Goal: Information Seeking & Learning: Learn about a topic

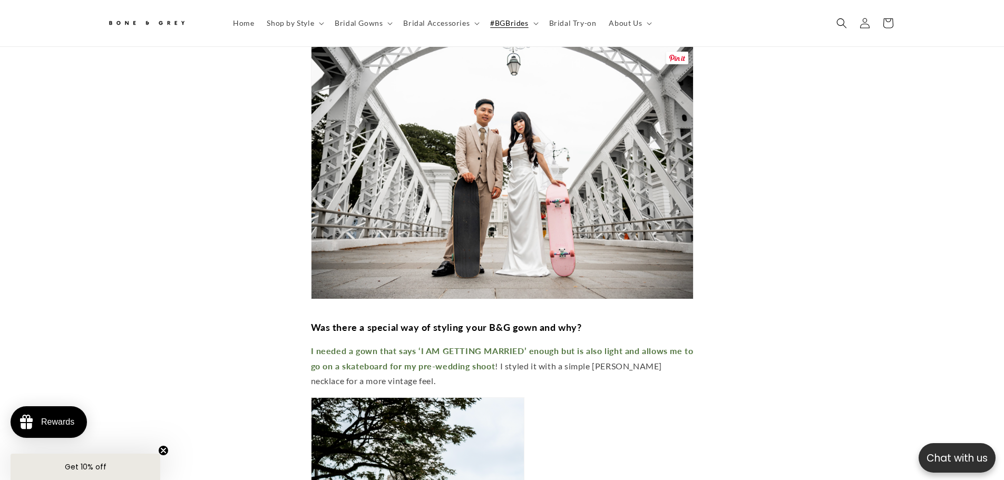
scroll to position [3473, 0]
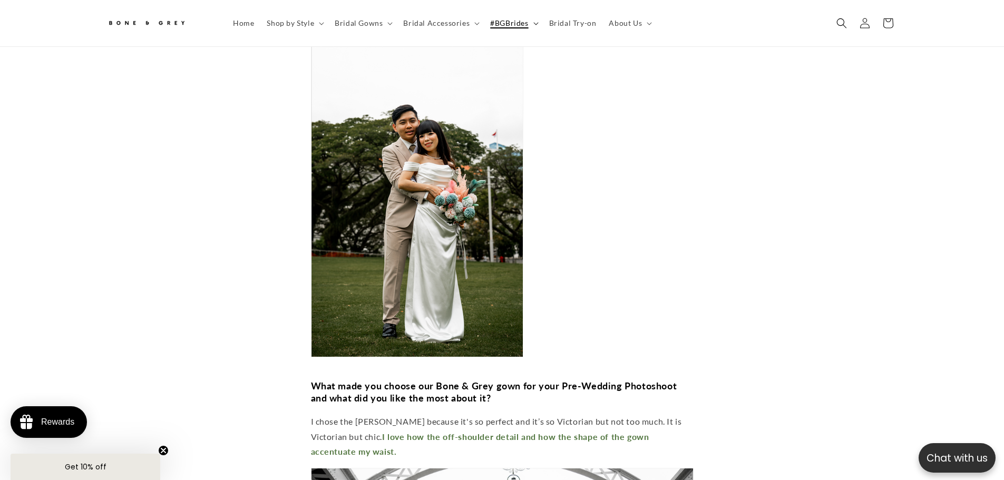
click at [516, 24] on span "#BGBrides" at bounding box center [509, 22] width 38 height 9
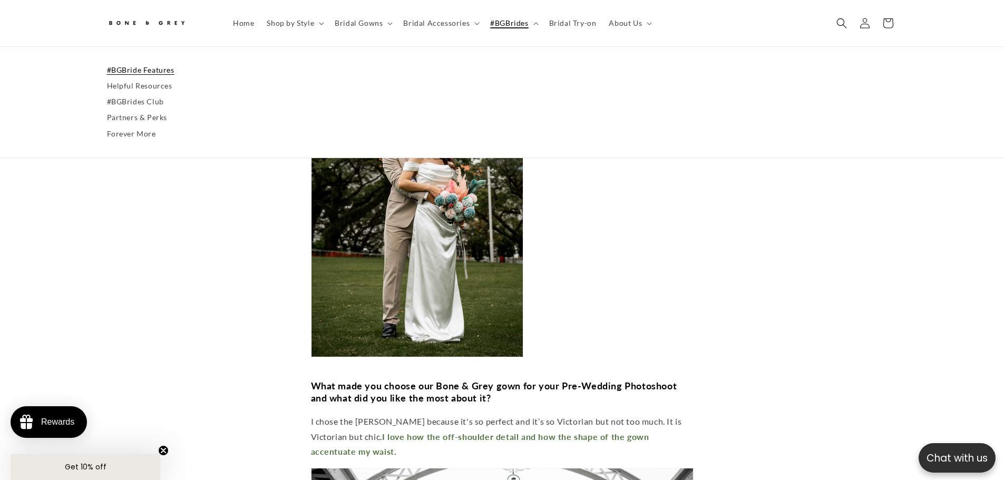
click at [119, 74] on link "#BGBride Features" at bounding box center [502, 70] width 791 height 16
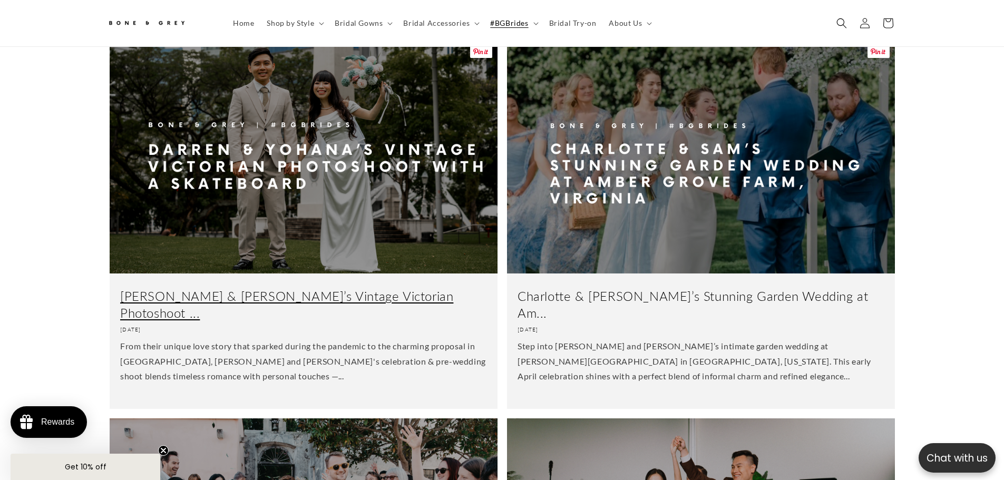
scroll to position [469, 0]
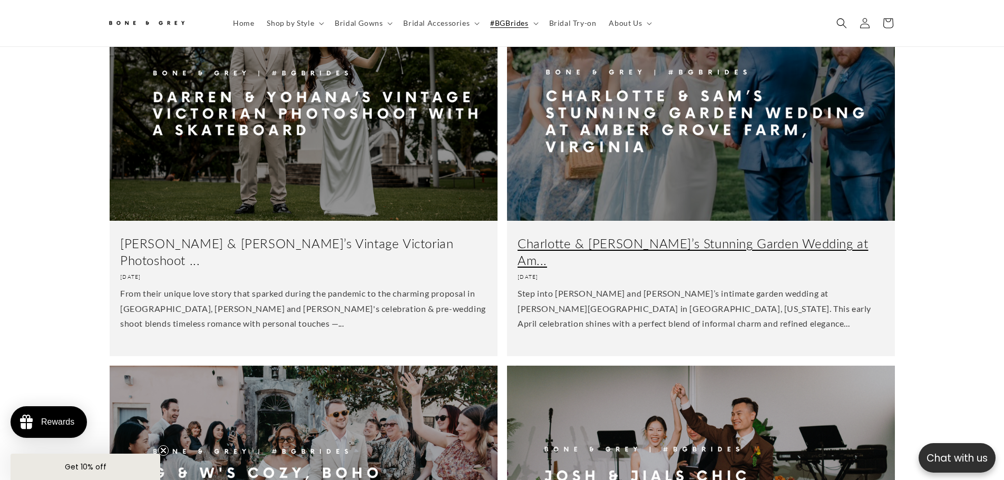
click at [776, 235] on link "Charlotte & Sam’s Stunning Garden Wedding at Am..." at bounding box center [701, 251] width 367 height 33
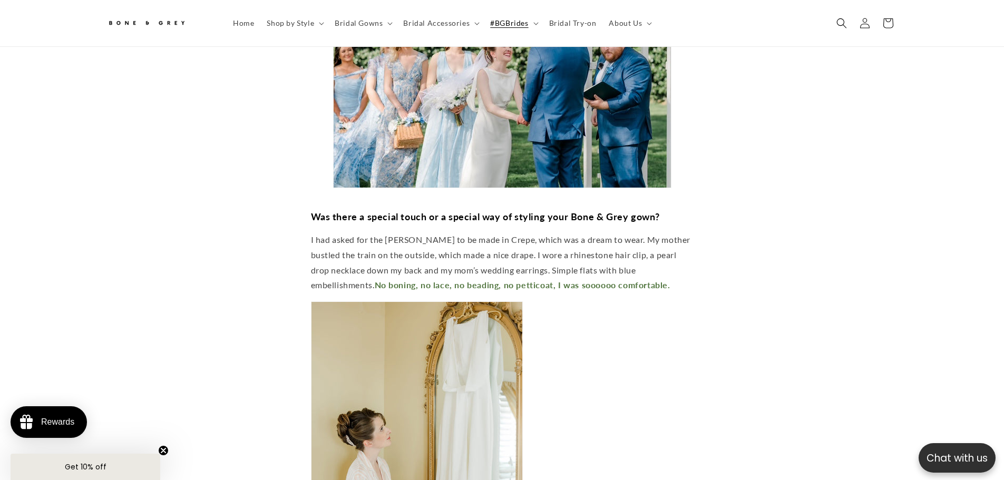
scroll to position [2840, 0]
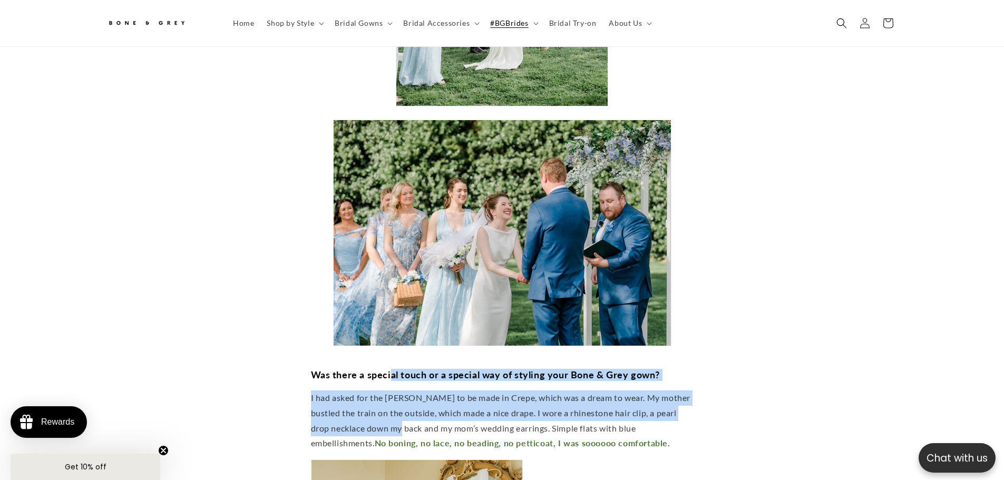
drag, startPoint x: 385, startPoint y: 302, endPoint x: 375, endPoint y: 349, distance: 48.5
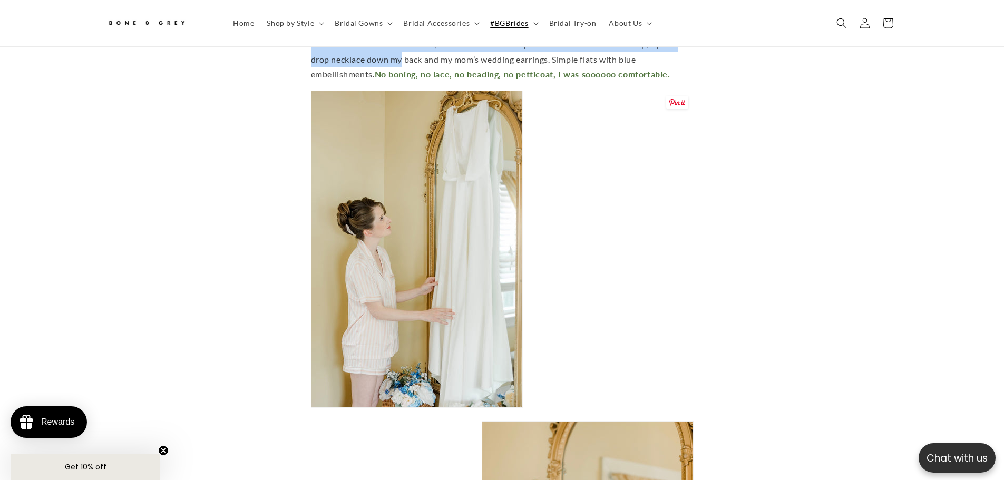
scroll to position [2893, 0]
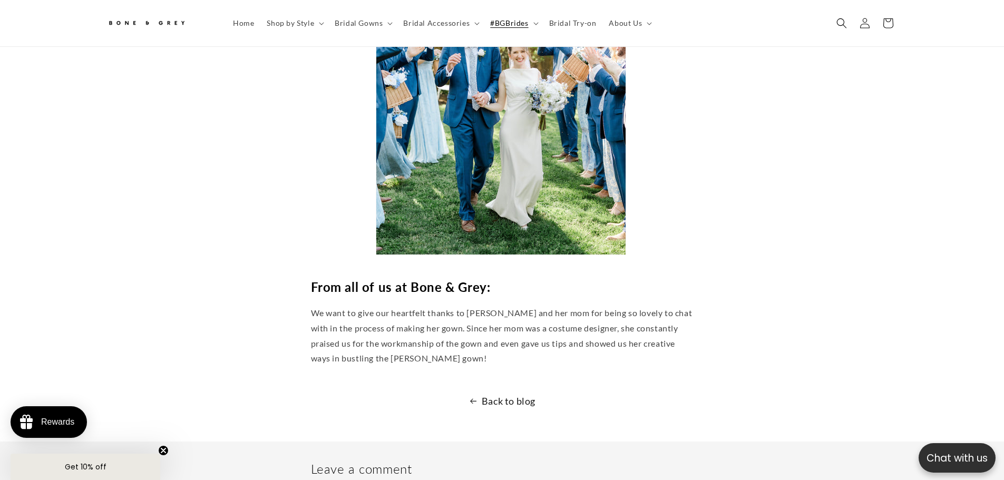
scroll to position [3683, 0]
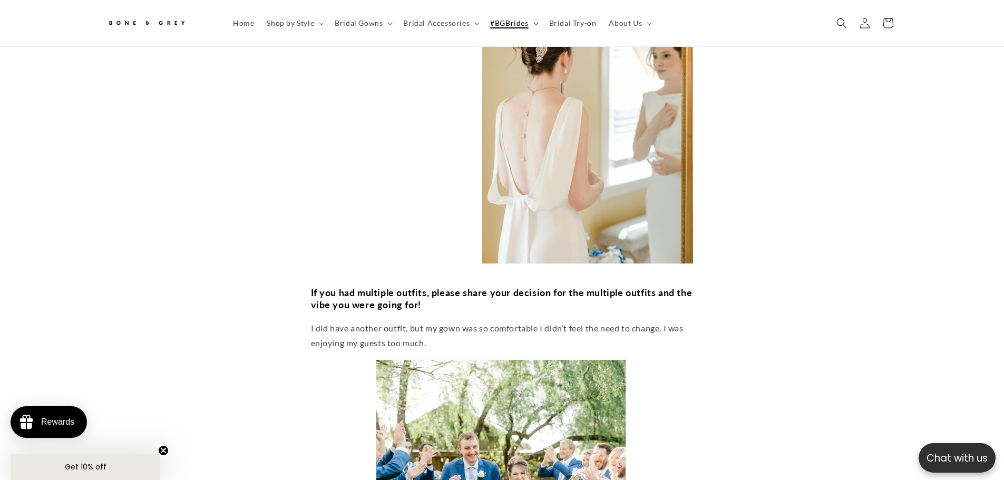
click at [501, 16] on summary "#BGBrides" at bounding box center [513, 23] width 58 height 22
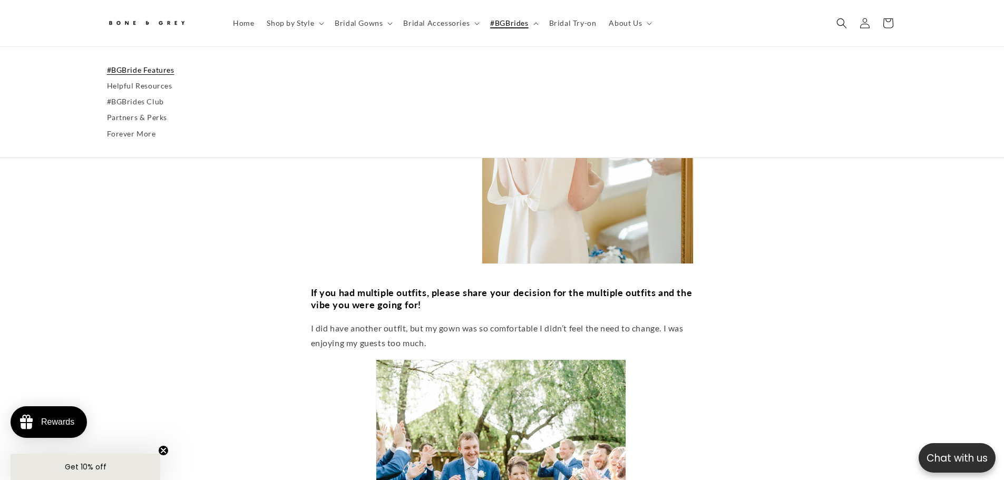
click at [154, 69] on link "#BGBride Features" at bounding box center [502, 70] width 791 height 16
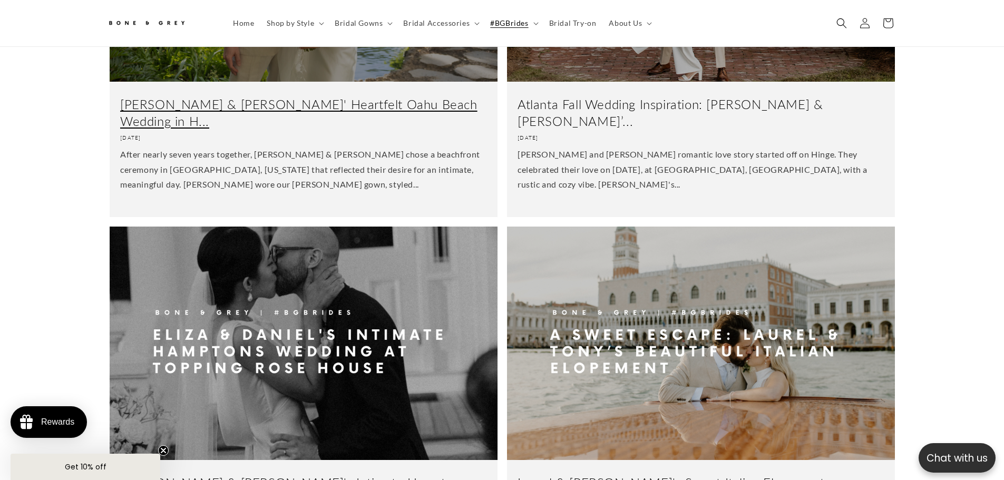
scroll to position [1417, 0]
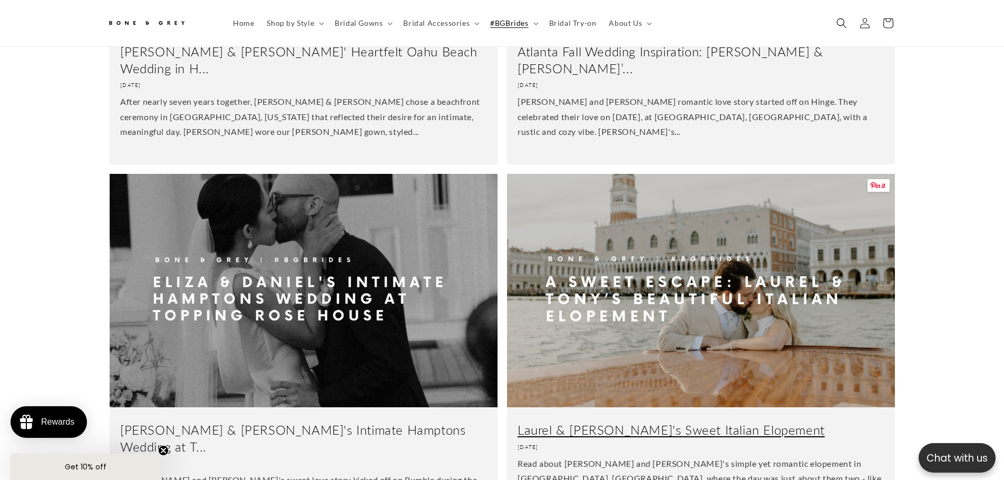
click at [662, 422] on link "Laurel & Tony's Sweet Italian Elopement" at bounding box center [701, 430] width 367 height 16
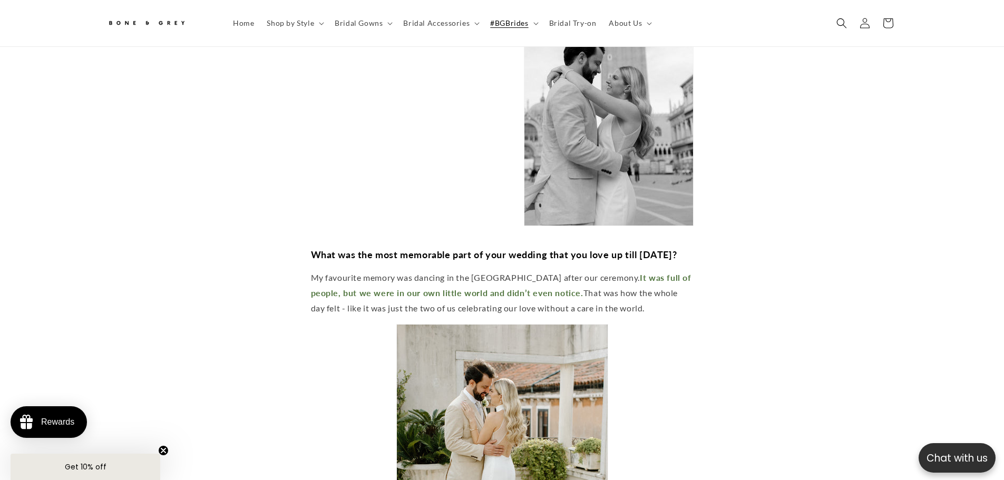
scroll to position [4105, 0]
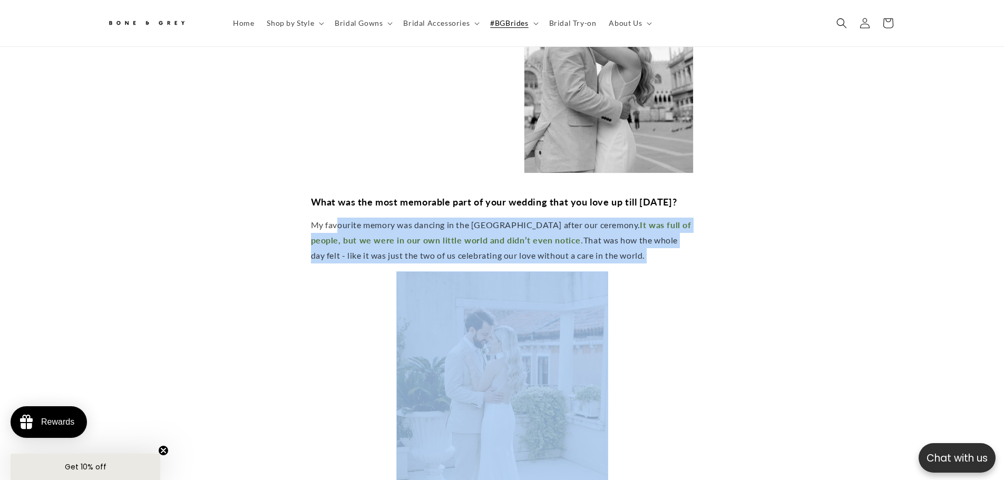
drag, startPoint x: 369, startPoint y: 135, endPoint x: 659, endPoint y: 194, distance: 296.3
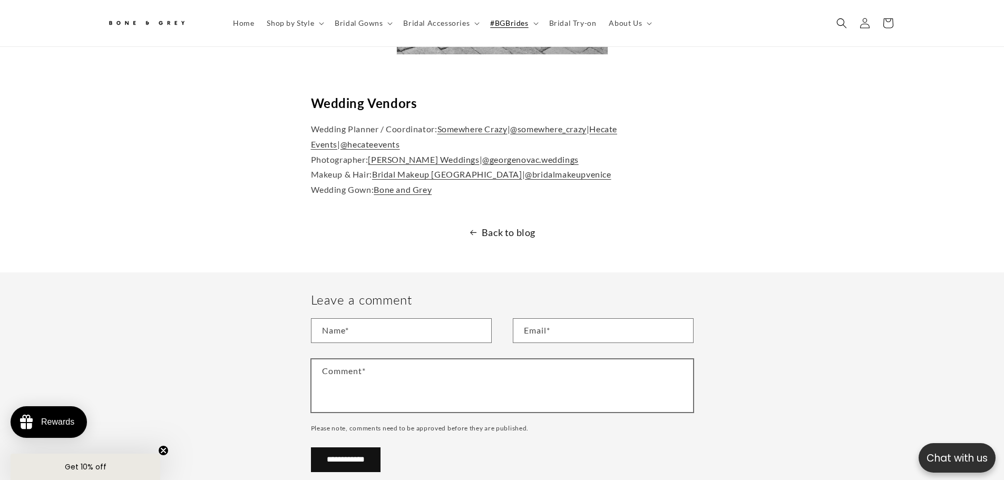
scroll to position [5370, 0]
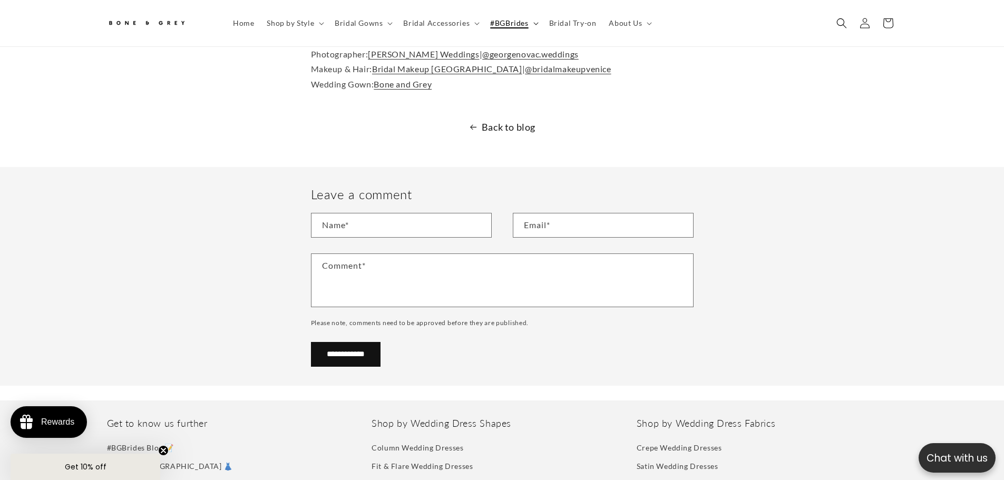
click at [508, 18] on span "#BGBrides" at bounding box center [509, 22] width 38 height 9
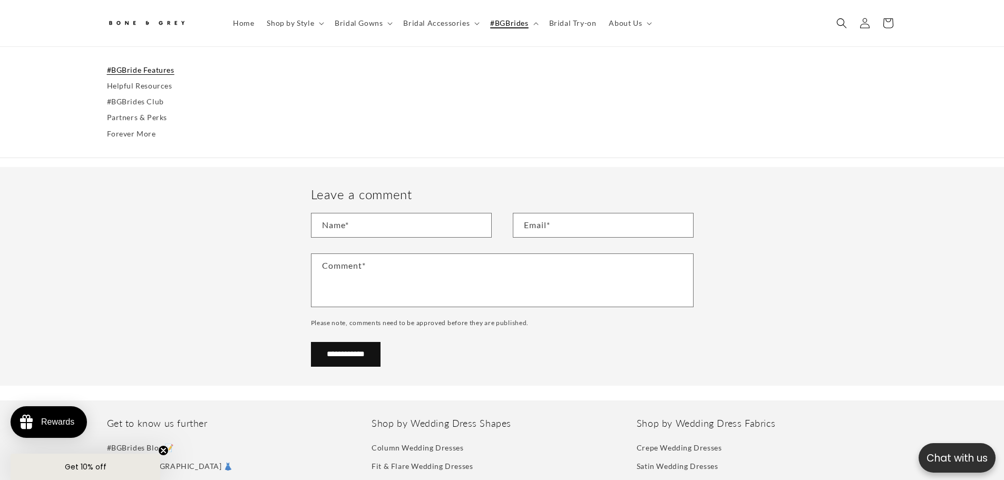
click at [169, 70] on link "#BGBride Features" at bounding box center [502, 70] width 791 height 16
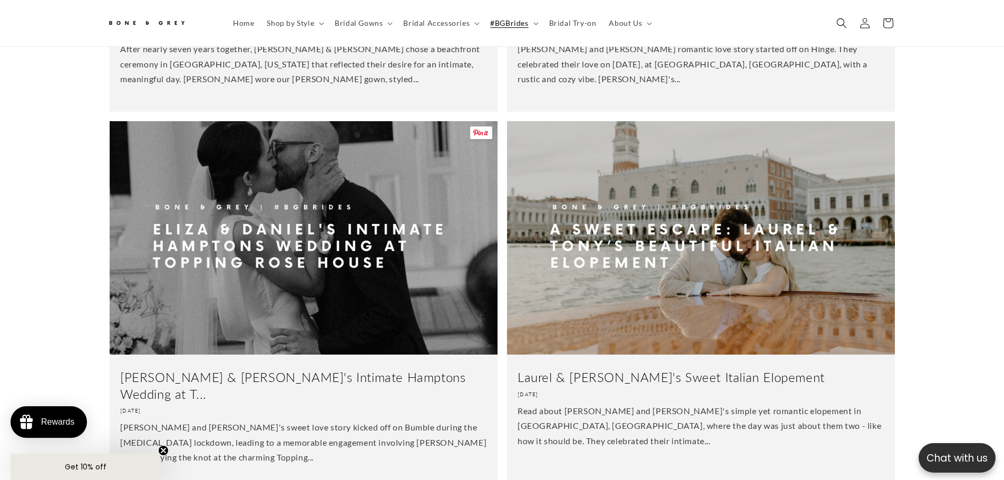
scroll to position [1101, 0]
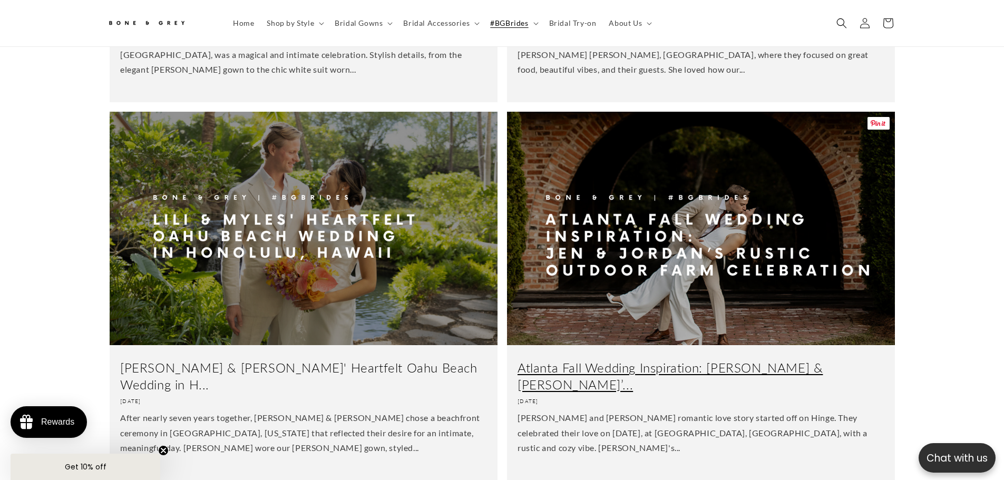
click at [608, 359] on link "Atlanta Fall Wedding Inspiration: [PERSON_NAME] & [PERSON_NAME]’..." at bounding box center [701, 375] width 367 height 33
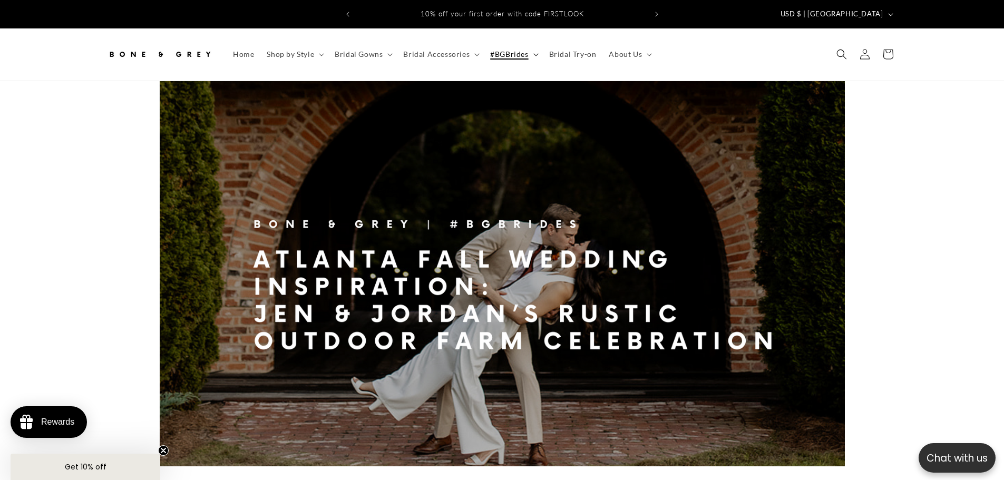
click at [503, 51] on span "#BGBrides" at bounding box center [509, 54] width 38 height 9
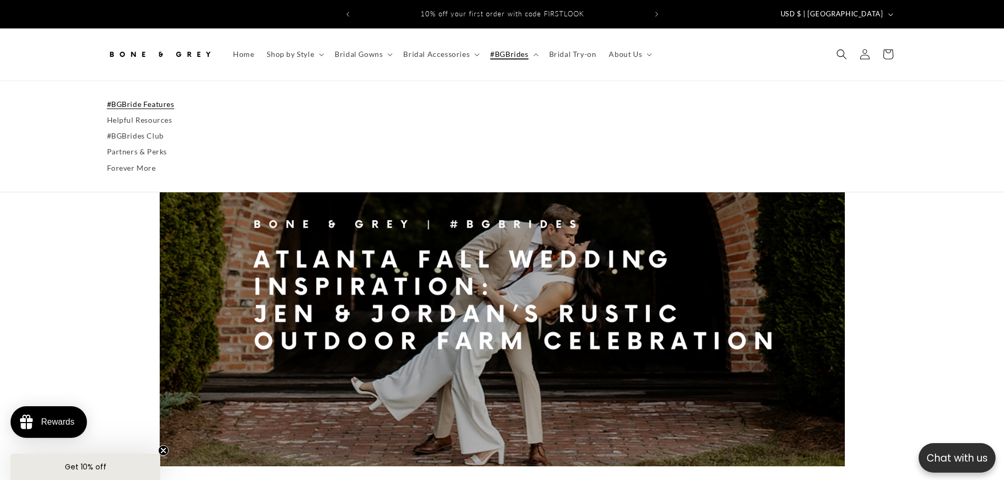
click at [142, 96] on link "#BGBride Features" at bounding box center [502, 104] width 791 height 16
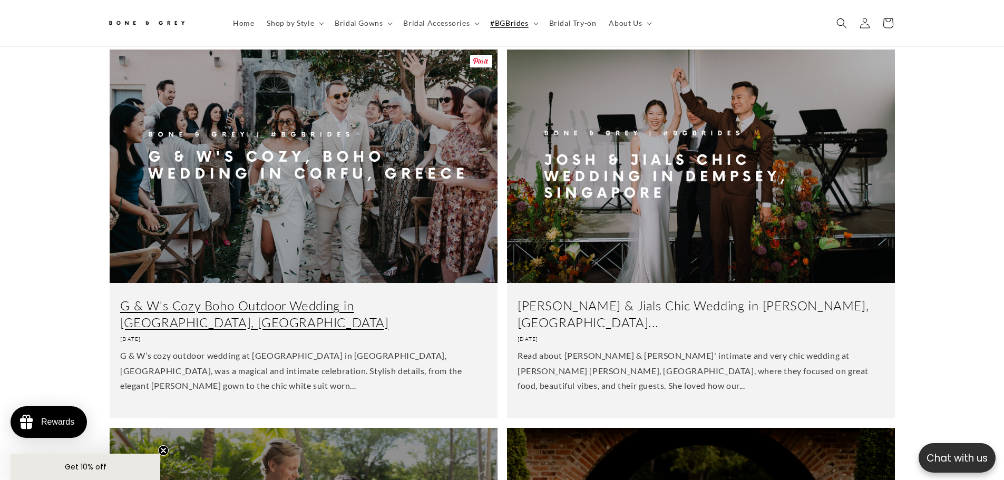
scroll to position [996, 0]
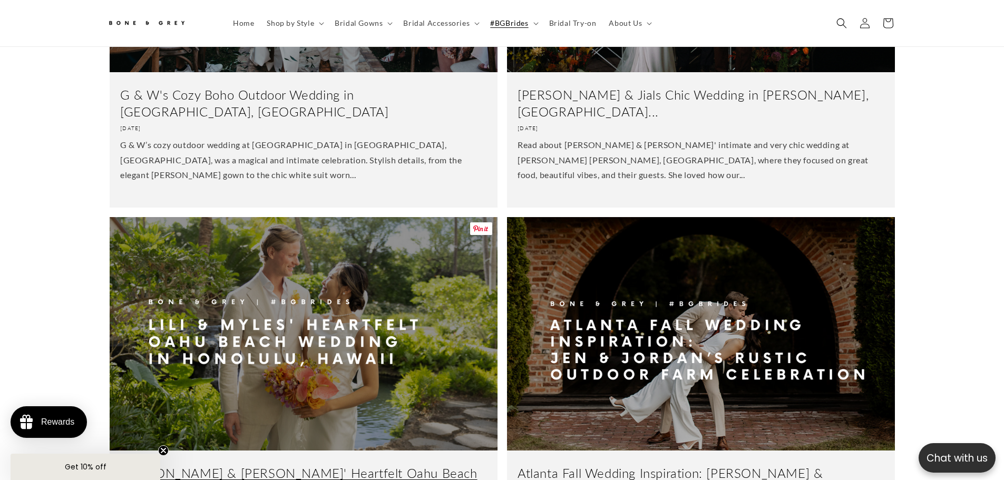
click at [195, 465] on link "[PERSON_NAME] & [PERSON_NAME]' Heartfelt Oahu Beach Wedding in H..." at bounding box center [303, 481] width 367 height 33
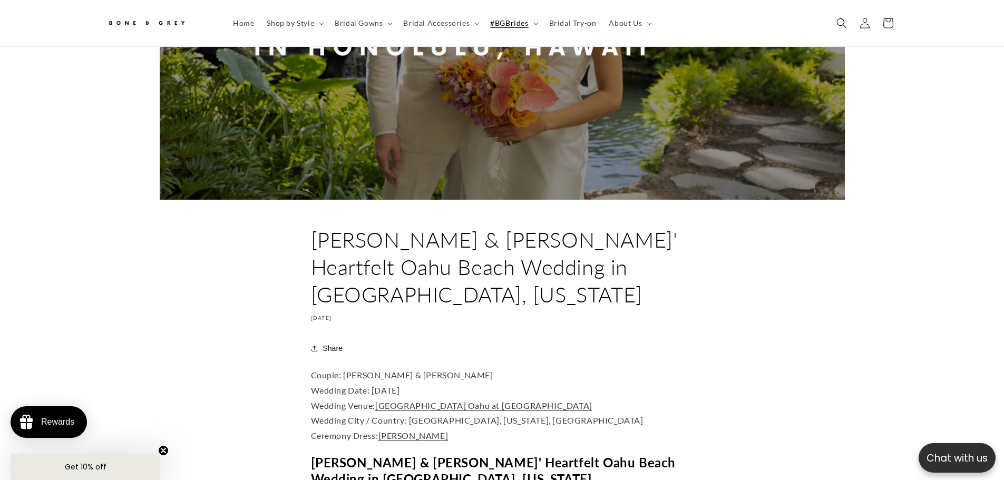
scroll to position [416, 0]
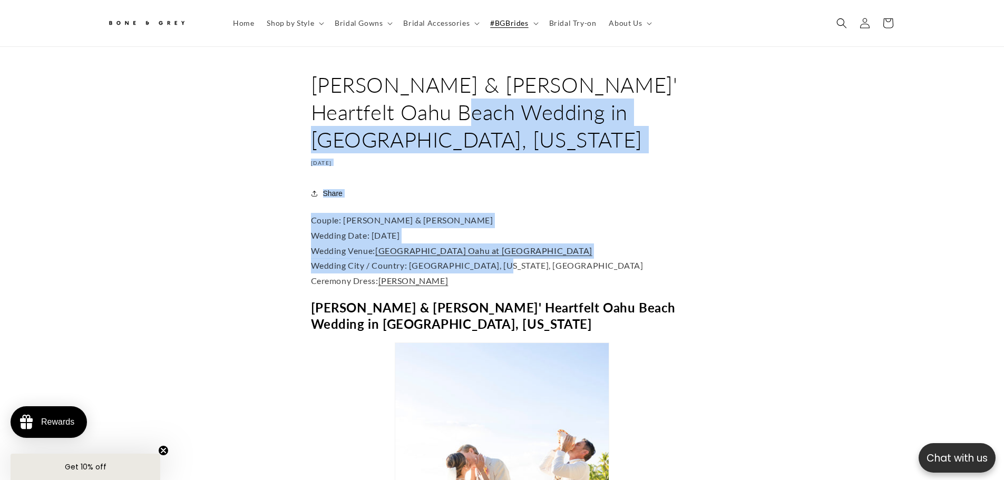
drag, startPoint x: 1003, startPoint y: 78, endPoint x: 981, endPoint y: 223, distance: 147.2
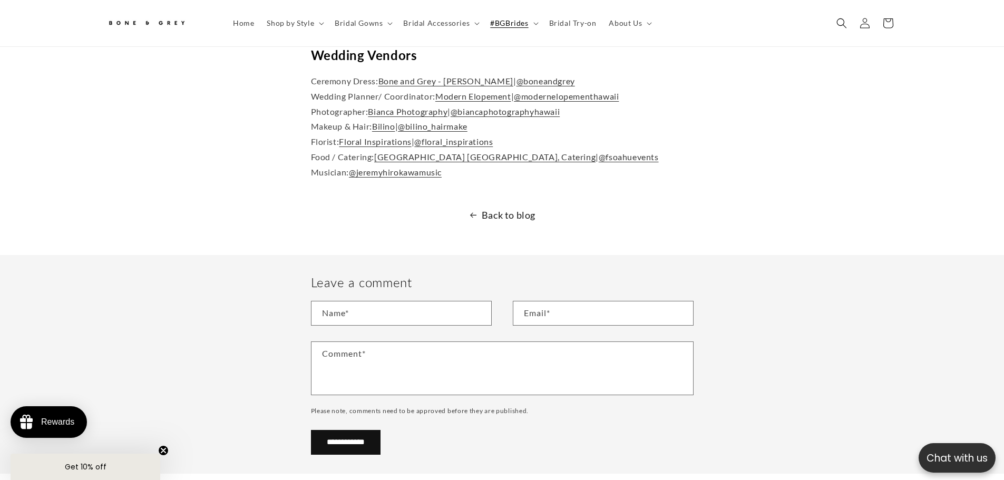
scroll to position [3939, 0]
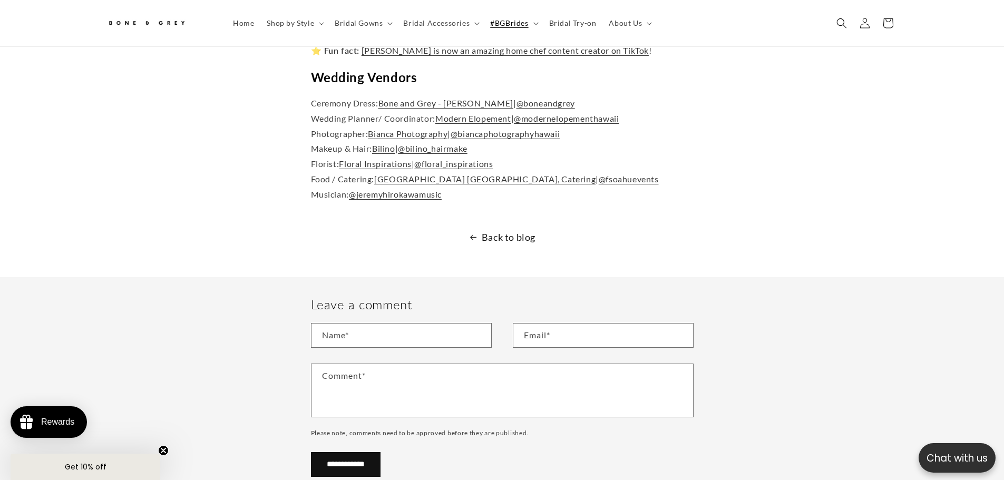
drag, startPoint x: 954, startPoint y: 163, endPoint x: 959, endPoint y: 176, distance: 13.5
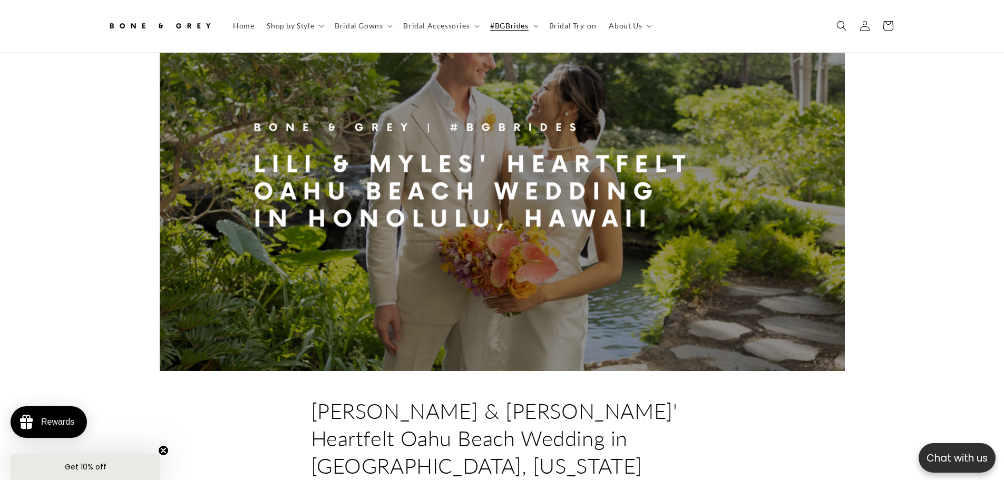
scroll to position [0, 0]
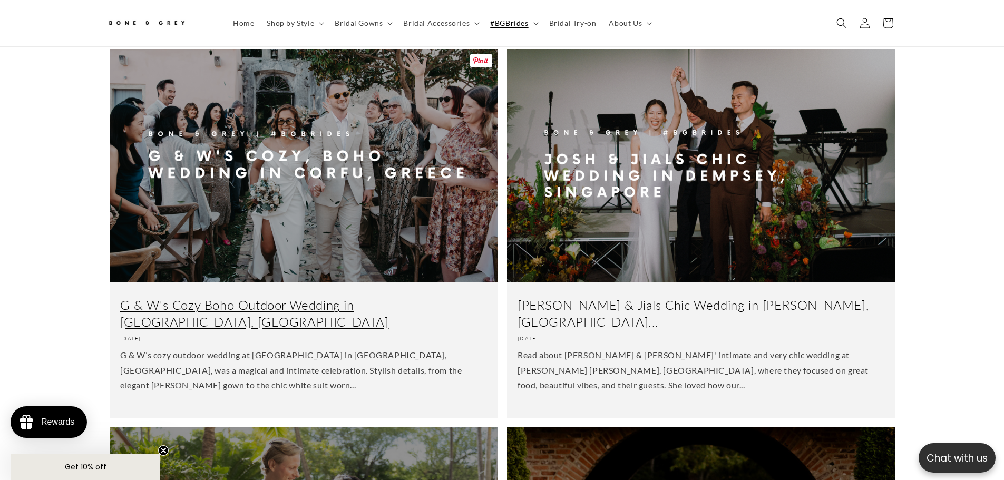
scroll to position [784, 0]
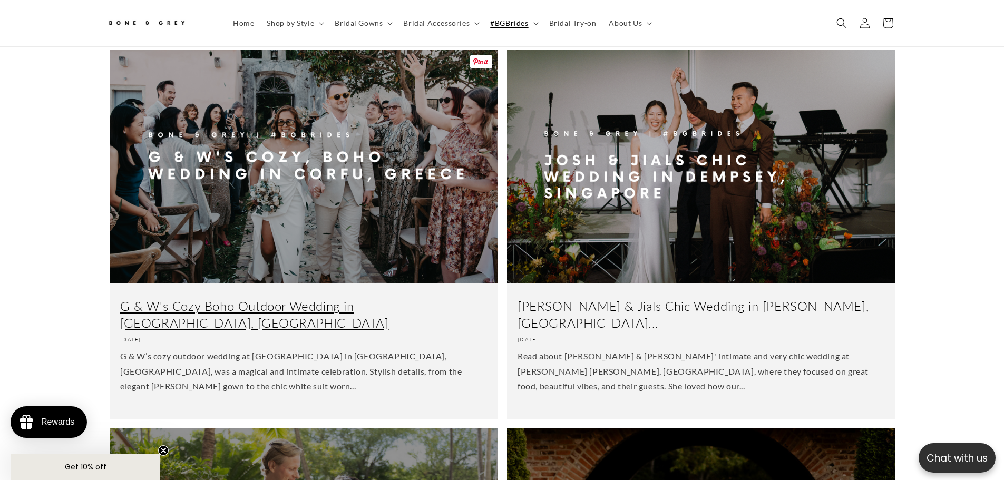
click at [268, 298] on link "G & W's Cozy Boho Outdoor Wedding in [GEOGRAPHIC_DATA], [GEOGRAPHIC_DATA]" at bounding box center [303, 314] width 367 height 33
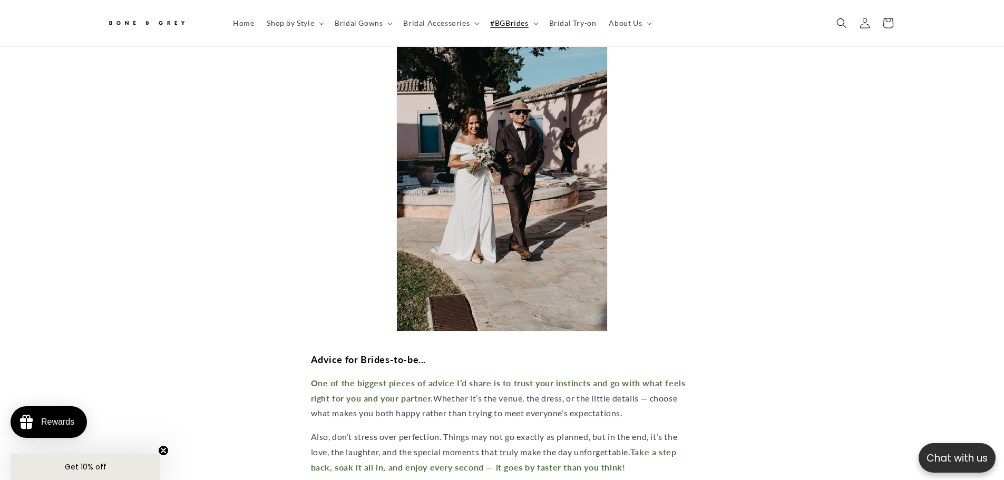
scroll to position [5335, 0]
